Goal: Task Accomplishment & Management: Use online tool/utility

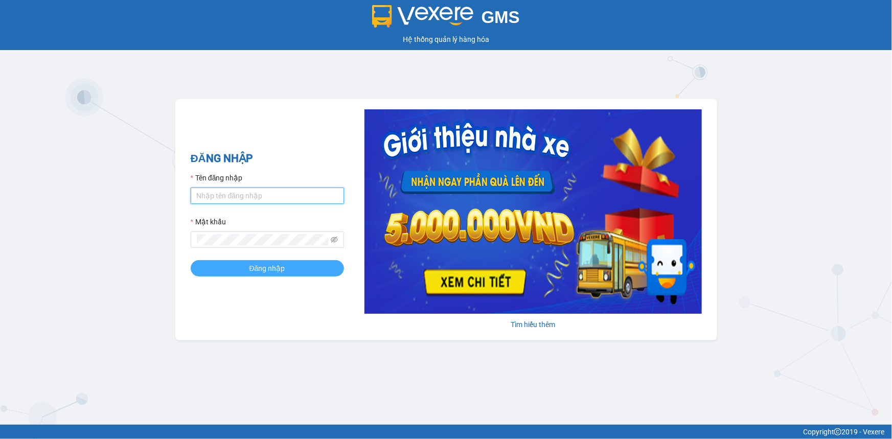
type input "loid.petrobp"
click at [264, 275] on button "Đăng nhập" at bounding box center [267, 268] width 153 height 16
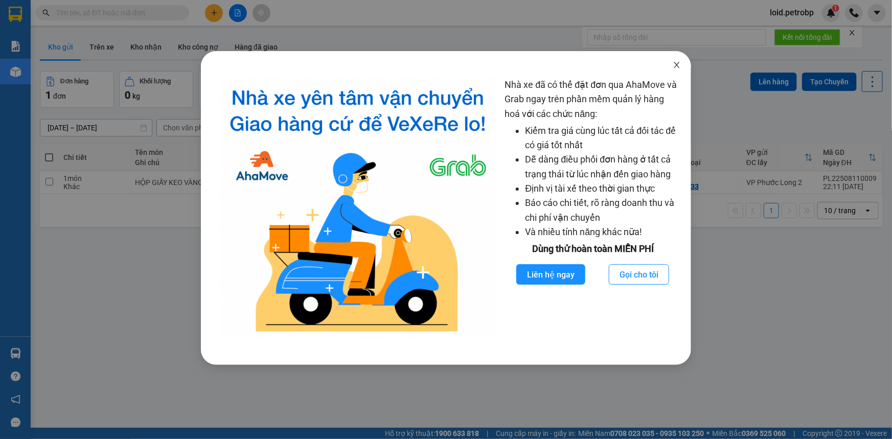
click at [676, 64] on icon "close" at bounding box center [678, 65] width 6 height 6
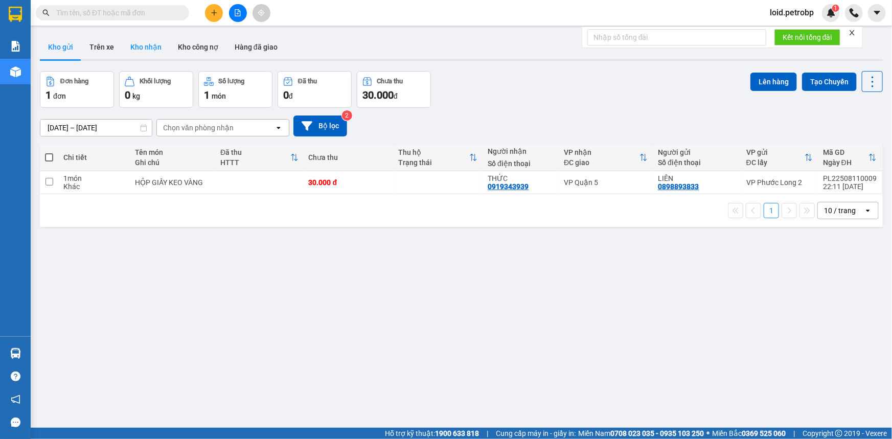
click at [140, 47] on button "Kho nhận" at bounding box center [146, 47] width 48 height 25
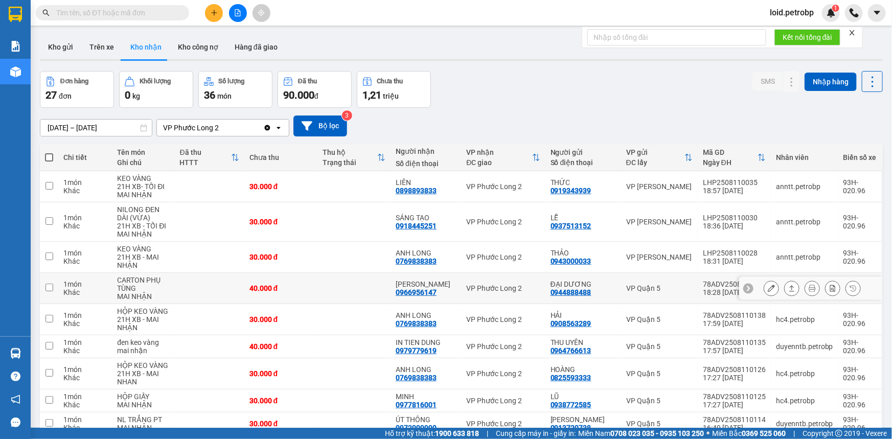
scroll to position [87, 0]
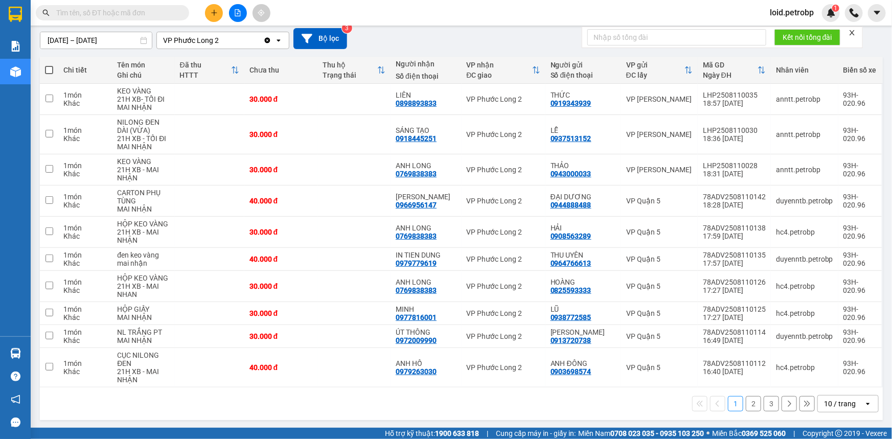
click at [752, 405] on button "2" at bounding box center [753, 403] width 15 height 15
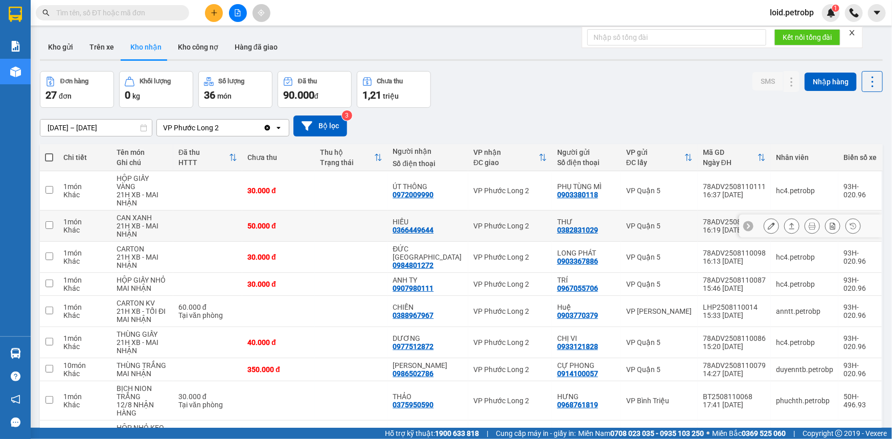
scroll to position [96, 0]
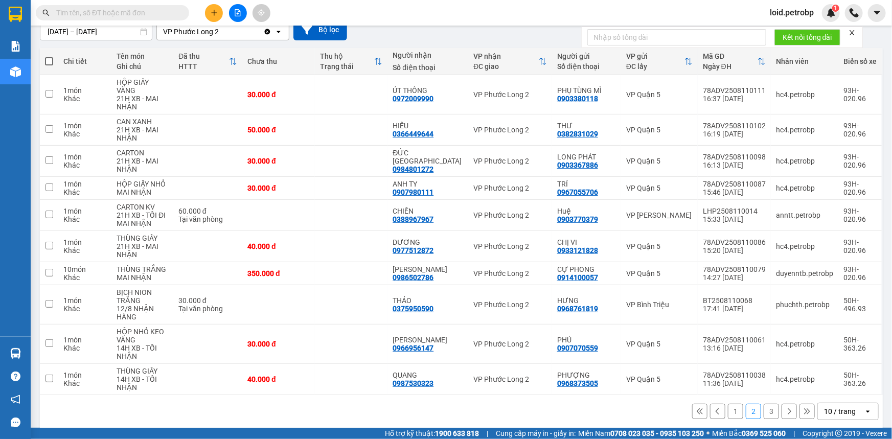
click at [769, 404] on button "3" at bounding box center [771, 411] width 15 height 15
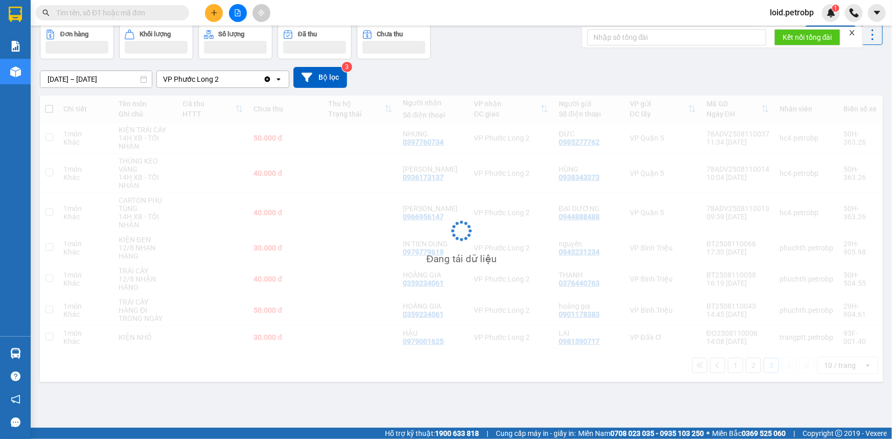
scroll to position [47, 0]
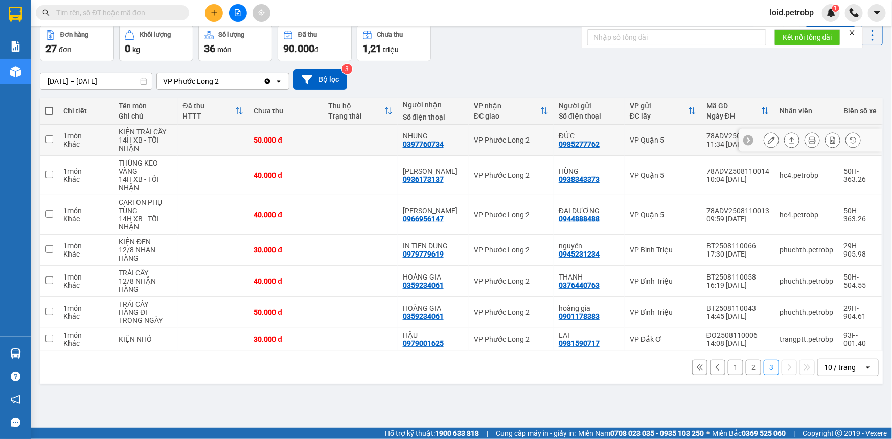
click at [768, 141] on icon at bounding box center [771, 140] width 7 height 7
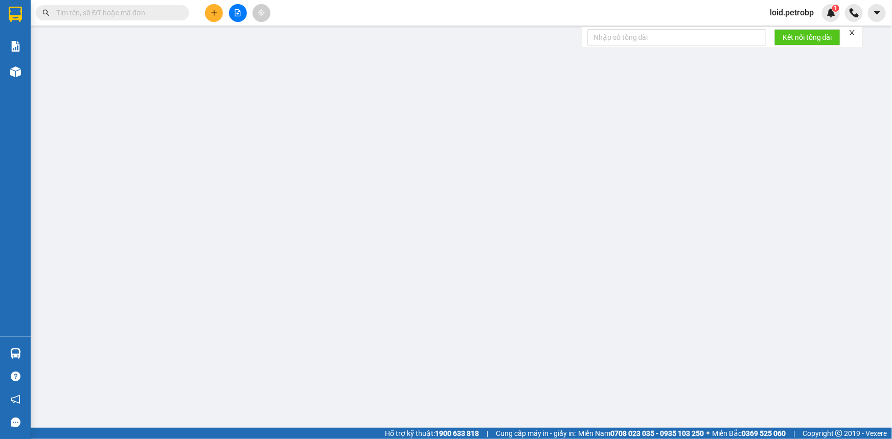
type input "0985277762"
type input "ĐỨC"
type input "0397760734"
type input "NHUNG"
type input "50.000"
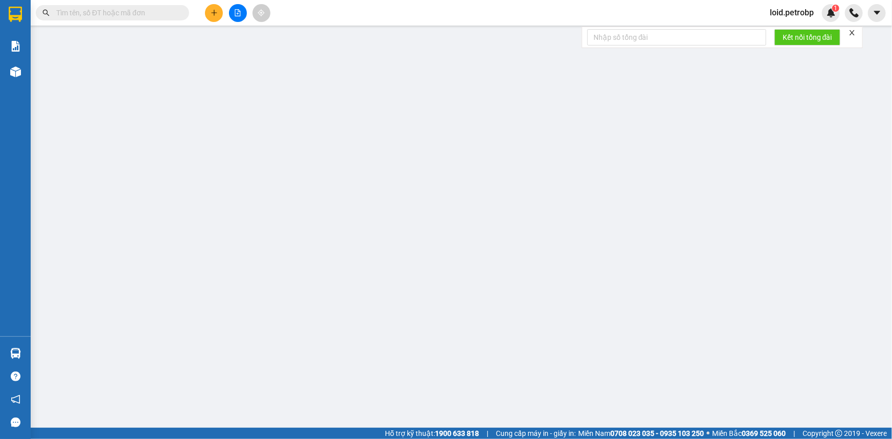
type input "50.000"
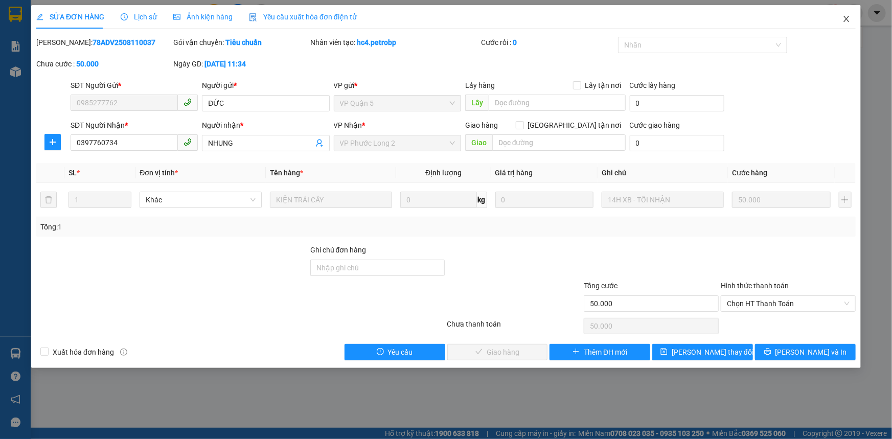
click at [848, 18] on icon "close" at bounding box center [847, 19] width 6 height 6
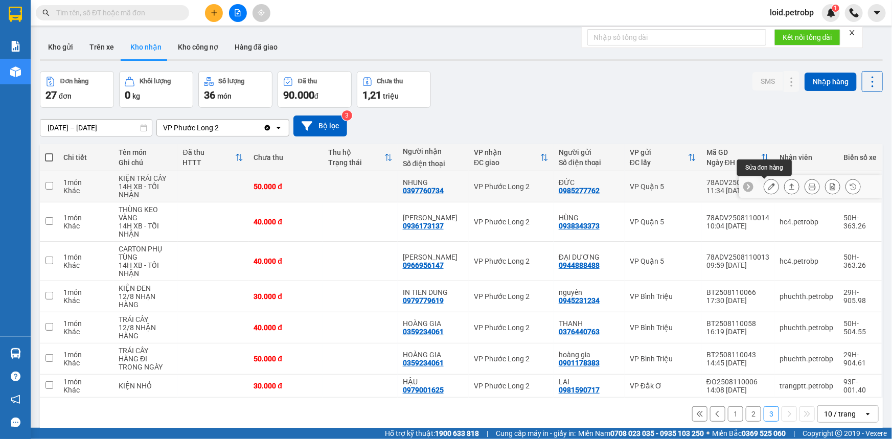
click at [768, 188] on icon at bounding box center [771, 186] width 7 height 7
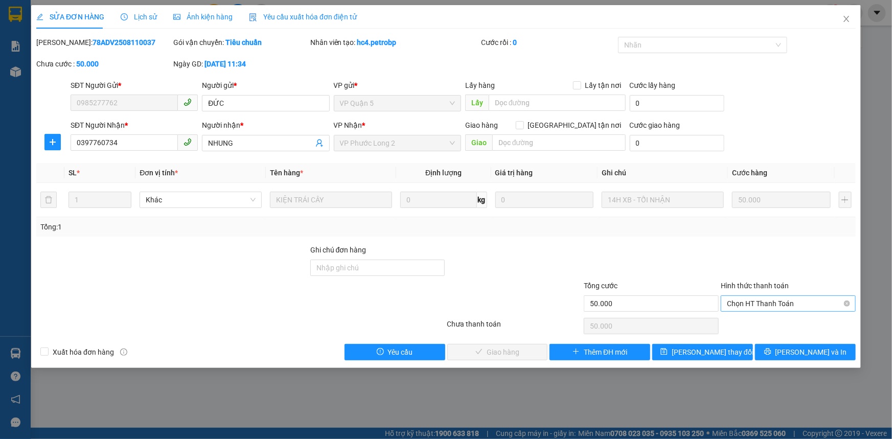
click at [754, 305] on span "Chọn HT Thanh Toán" at bounding box center [788, 303] width 123 height 15
click at [743, 324] on div "Tại văn phòng" at bounding box center [788, 323] width 123 height 11
type input "0"
click at [527, 353] on span "Lưu và Giao hàng" at bounding box center [516, 352] width 98 height 11
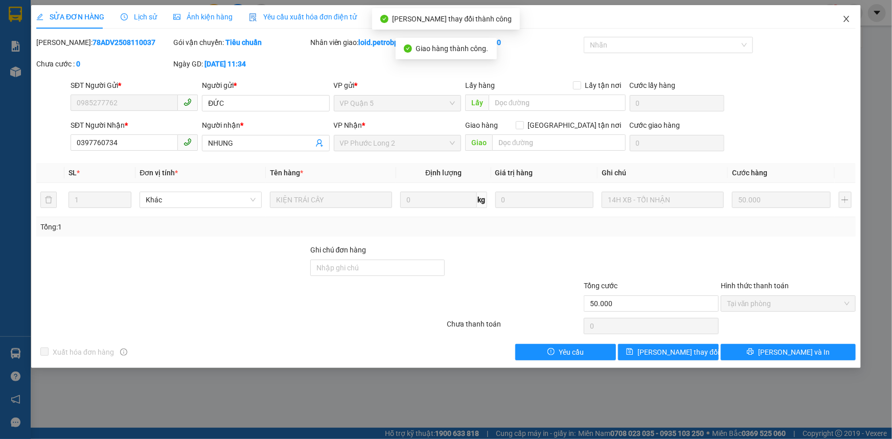
click at [843, 19] on icon "close" at bounding box center [847, 19] width 8 height 8
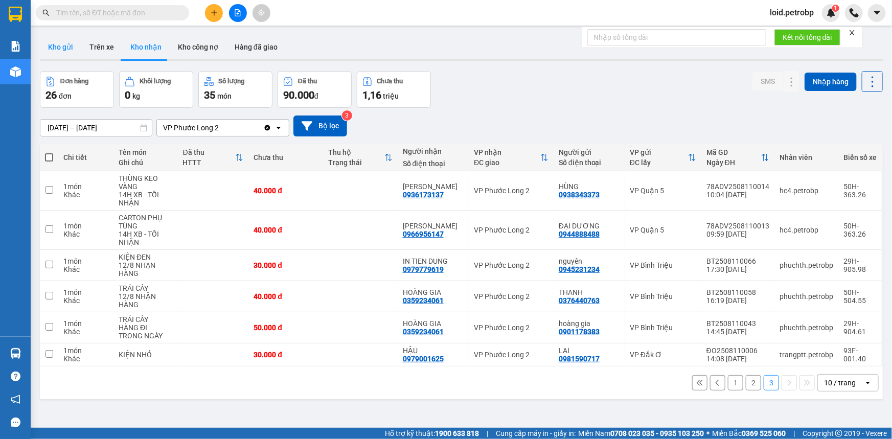
click at [70, 50] on button "Kho gửi" at bounding box center [60, 47] width 41 height 25
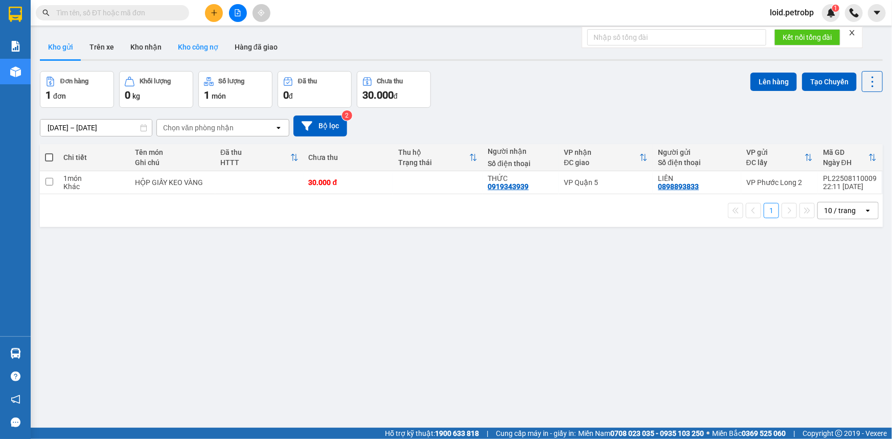
click at [186, 48] on button "Kho công nợ" at bounding box center [198, 47] width 57 height 25
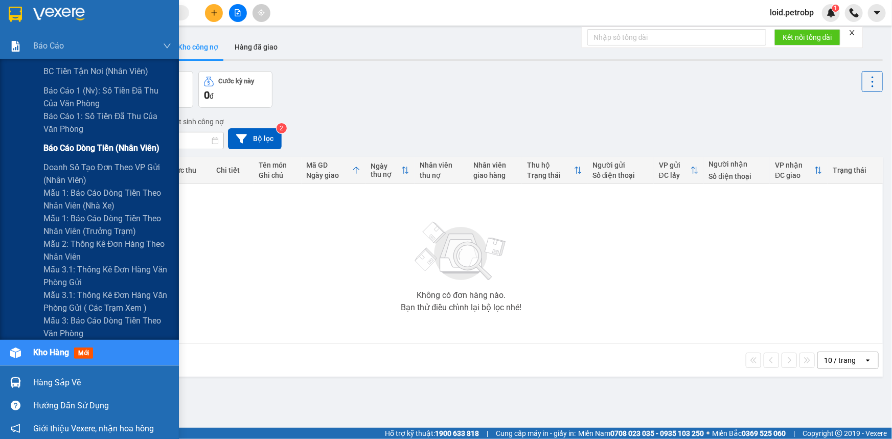
click at [90, 152] on span "Báo cáo dòng tiền (nhân viên)" at bounding box center [101, 148] width 116 height 13
